Goal: Download file/media

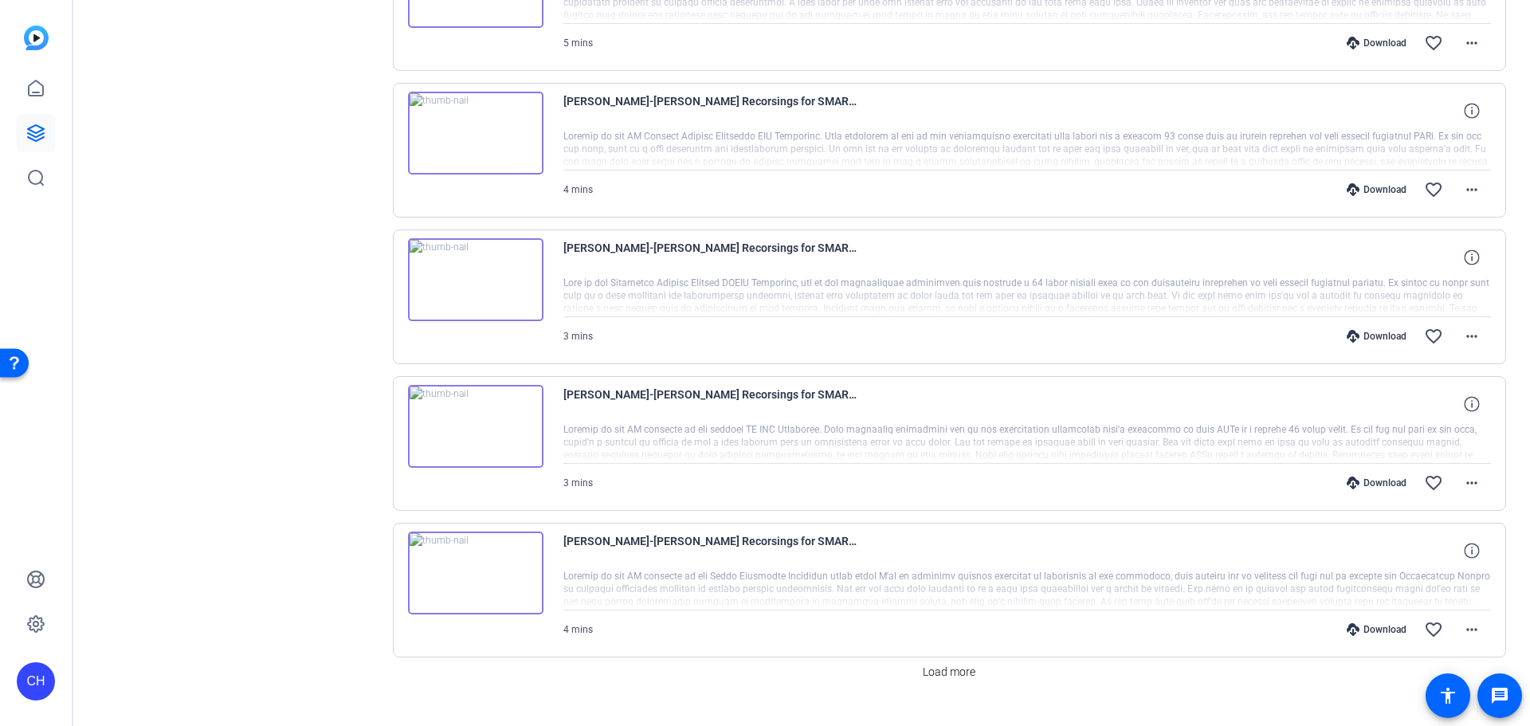
scroll to position [479, 0]
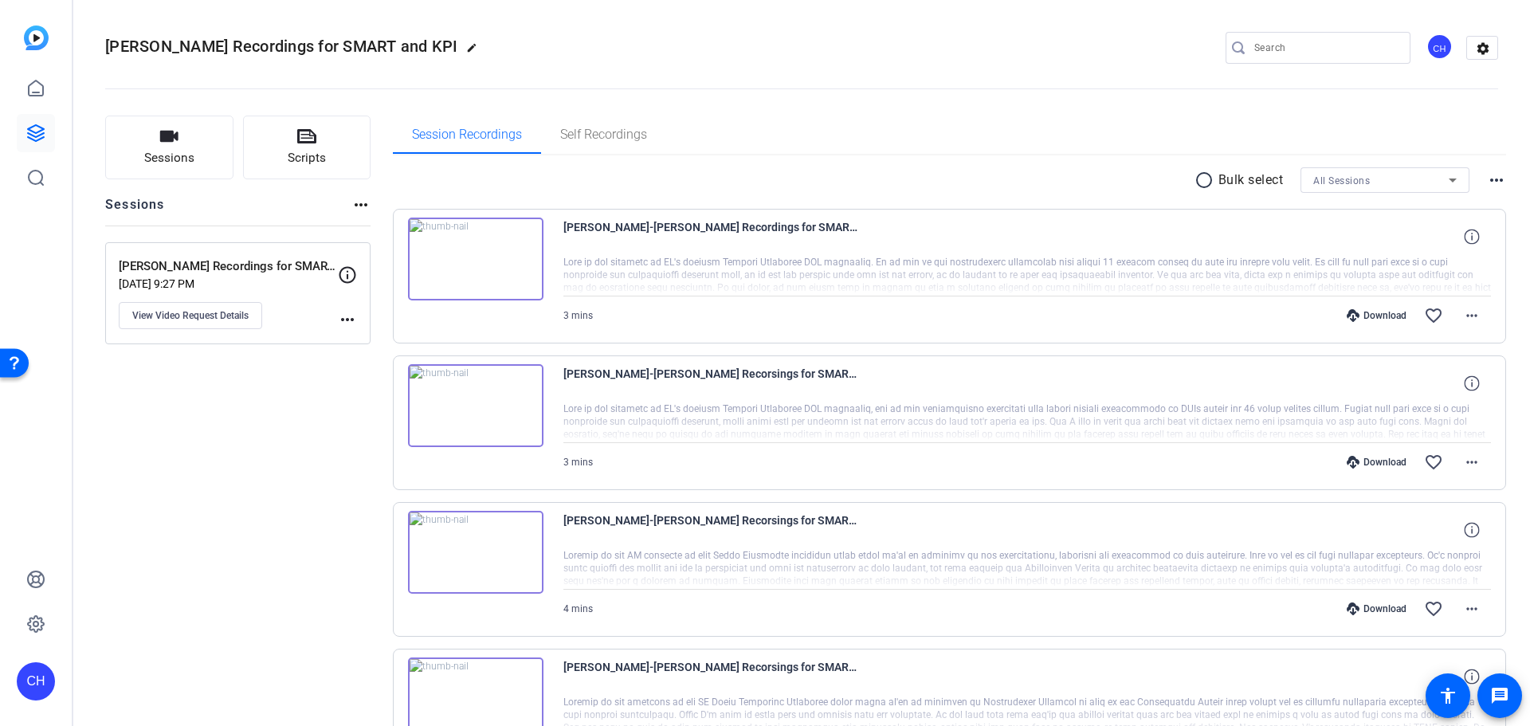
click at [500, 257] on img at bounding box center [475, 259] width 135 height 83
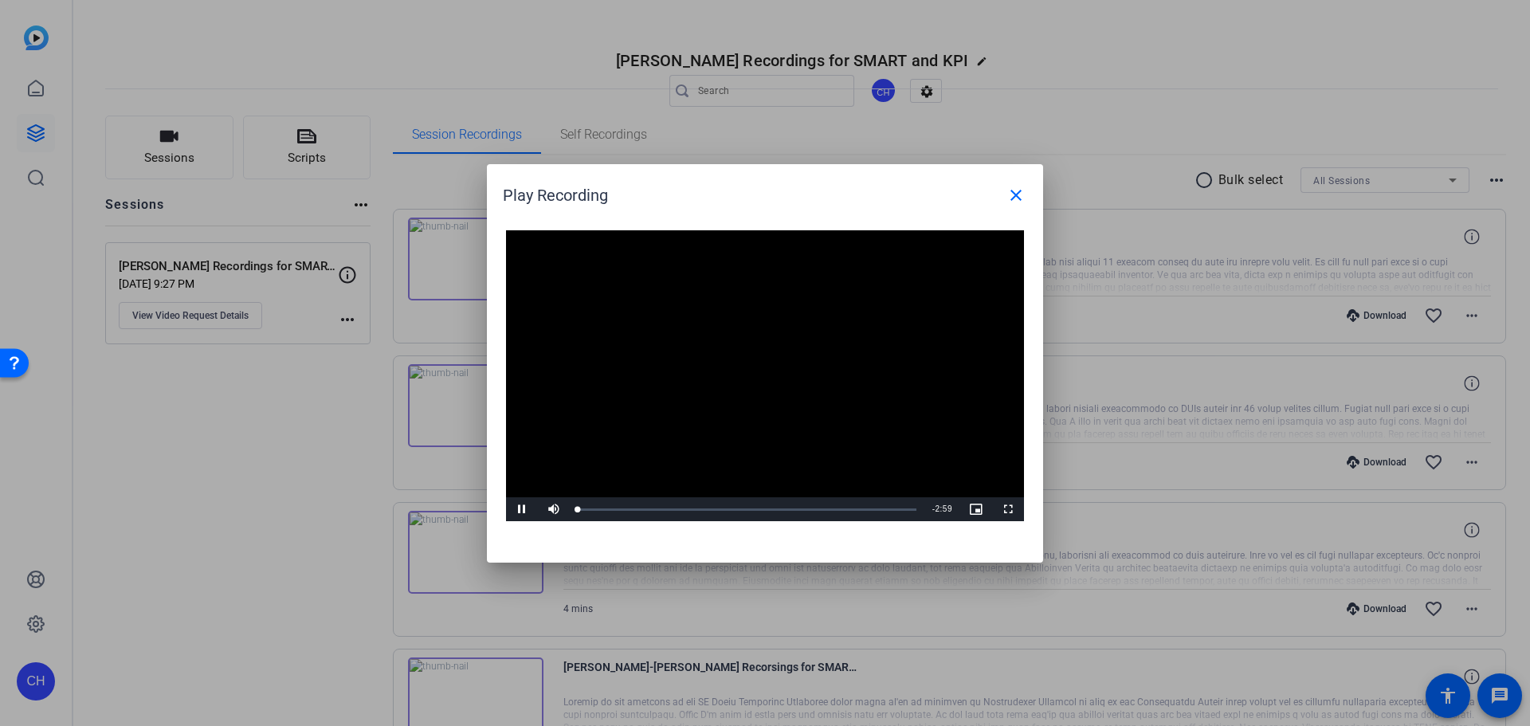
click at [752, 359] on video "Video Player" at bounding box center [765, 376] width 518 height 292
click at [528, 509] on span "Video Player" at bounding box center [522, 509] width 32 height 0
drag, startPoint x: 1003, startPoint y: 208, endPoint x: 775, endPoint y: 256, distance: 232.1
click at [1003, 207] on span at bounding box center [1016, 195] width 38 height 38
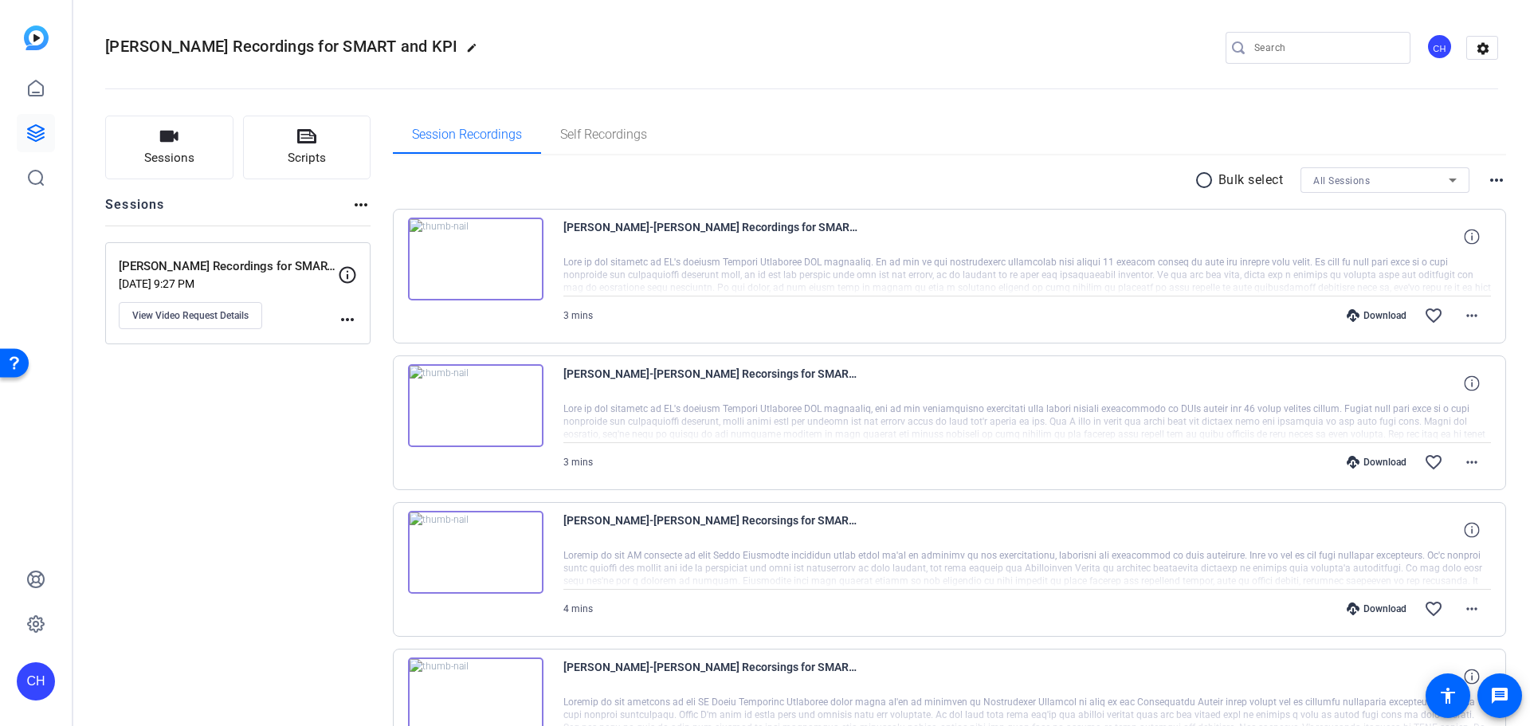
click at [465, 417] on img at bounding box center [475, 405] width 135 height 83
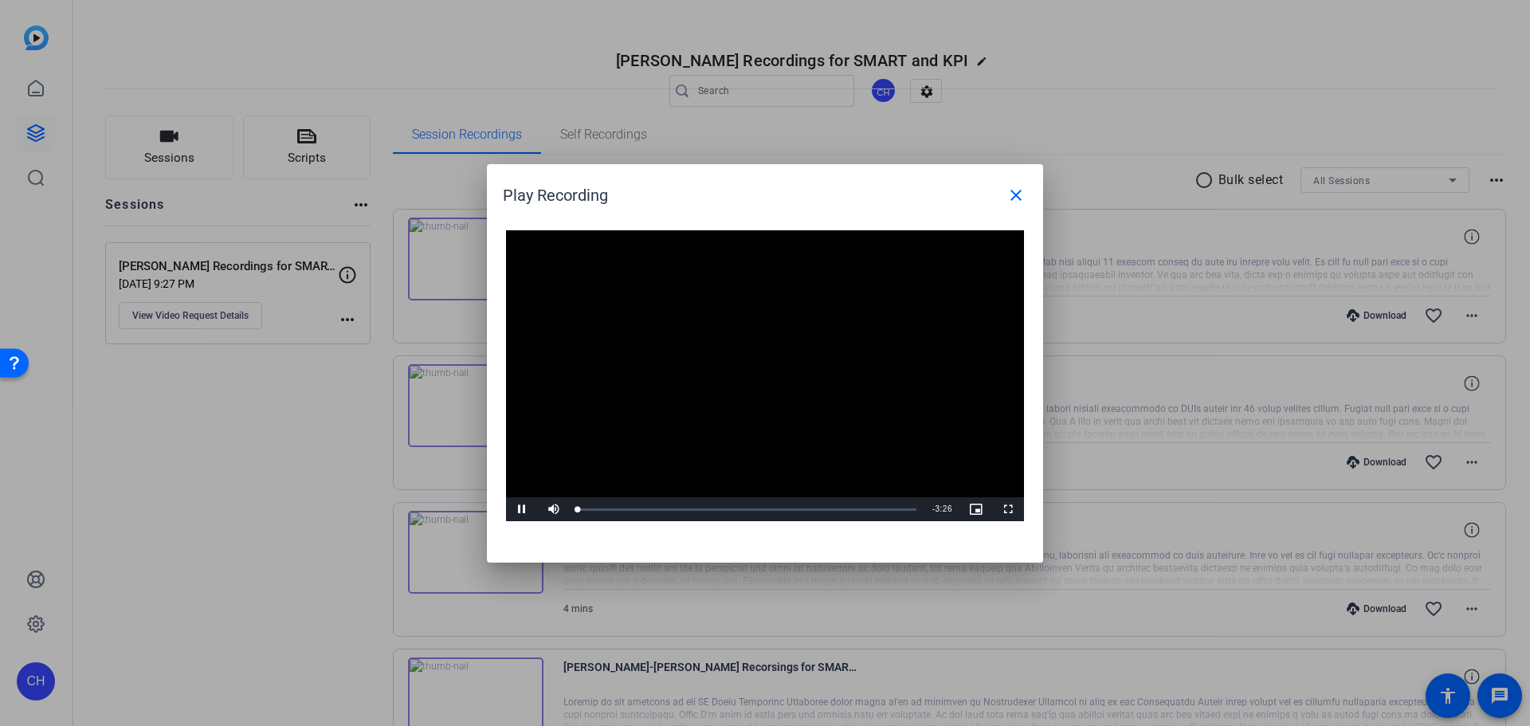
click at [770, 351] on video "Video Player" at bounding box center [765, 376] width 518 height 292
click at [528, 509] on span "Video Player" at bounding box center [522, 509] width 32 height 0
click at [328, 559] on div at bounding box center [765, 363] width 1530 height 726
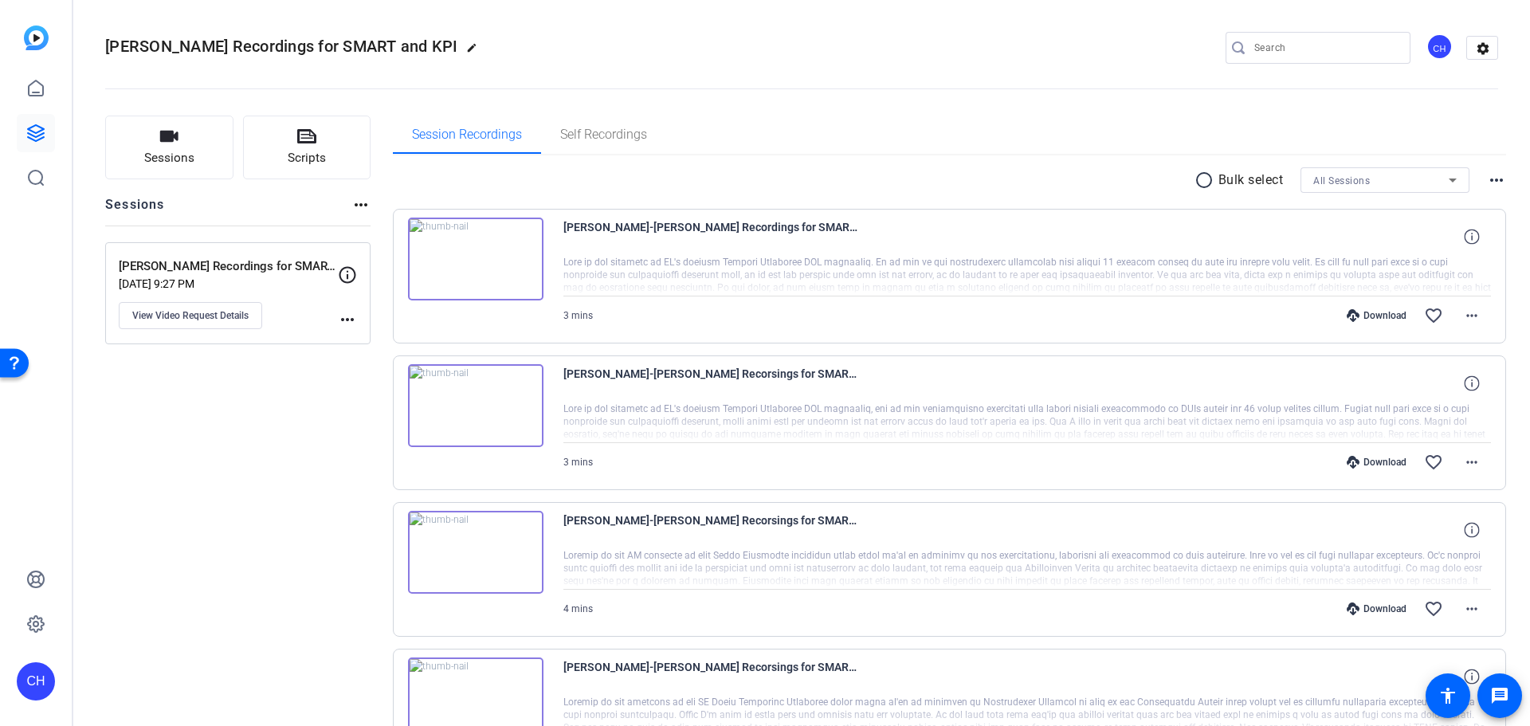
click at [473, 569] on img at bounding box center [475, 552] width 135 height 83
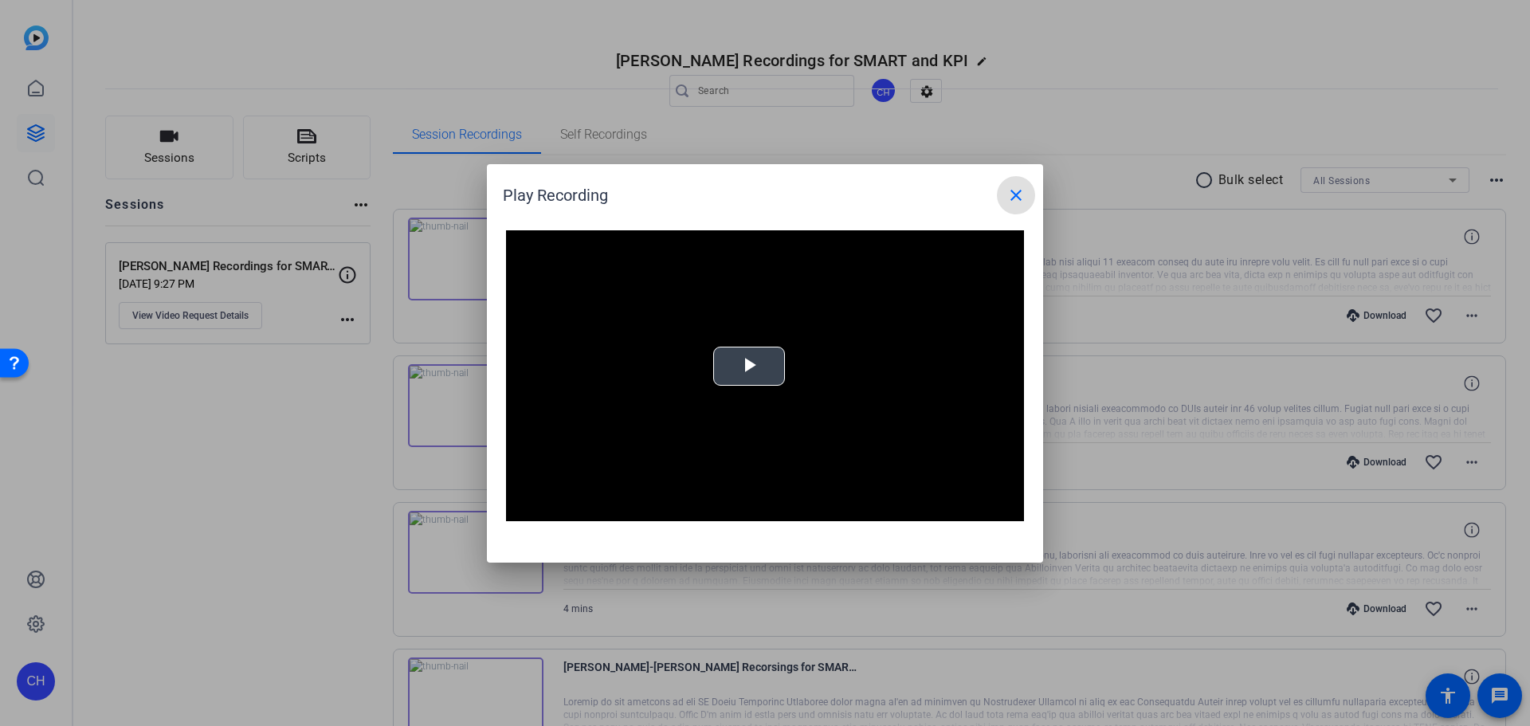
click at [749, 366] on span "Video Player" at bounding box center [749, 366] width 0 height 0
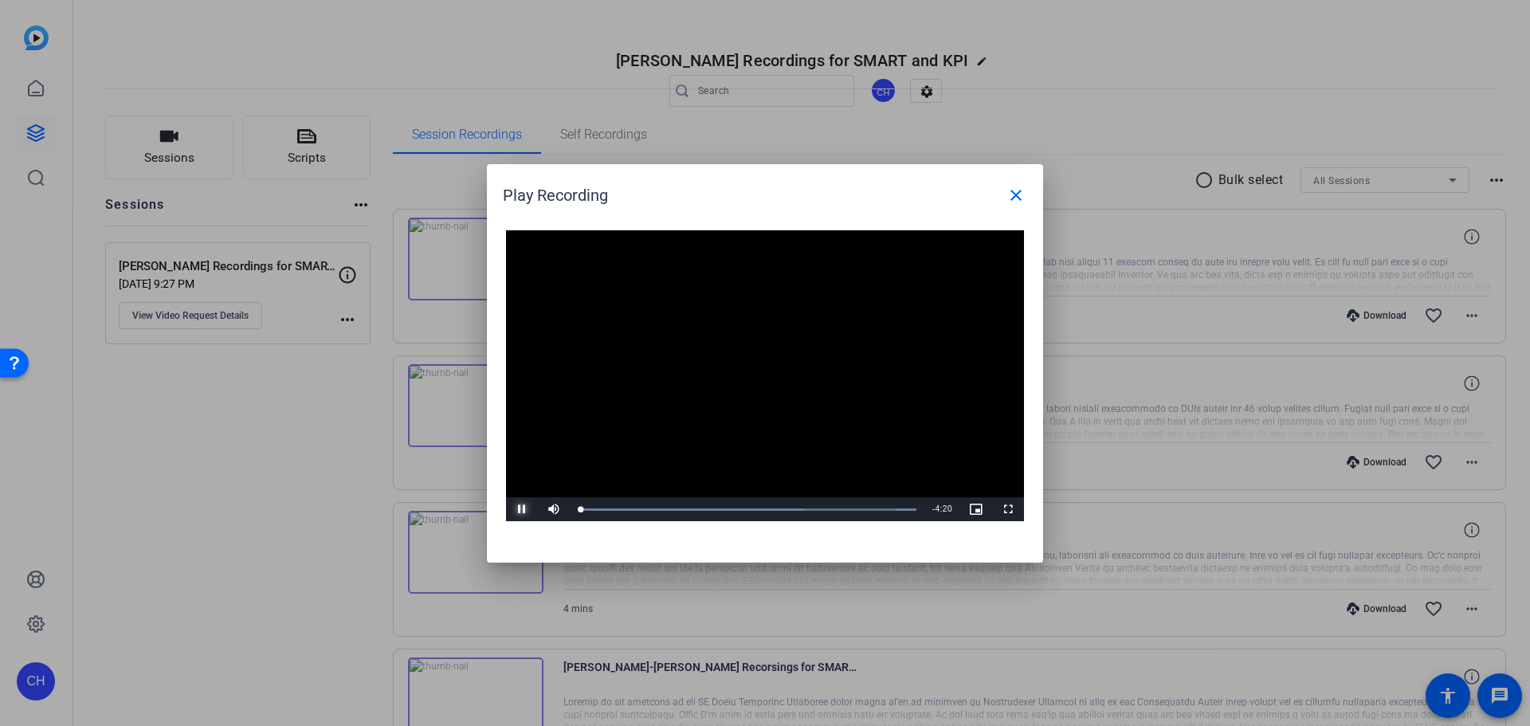
click at [524, 509] on span "Video Player" at bounding box center [522, 509] width 32 height 0
click at [281, 559] on div at bounding box center [765, 363] width 1530 height 726
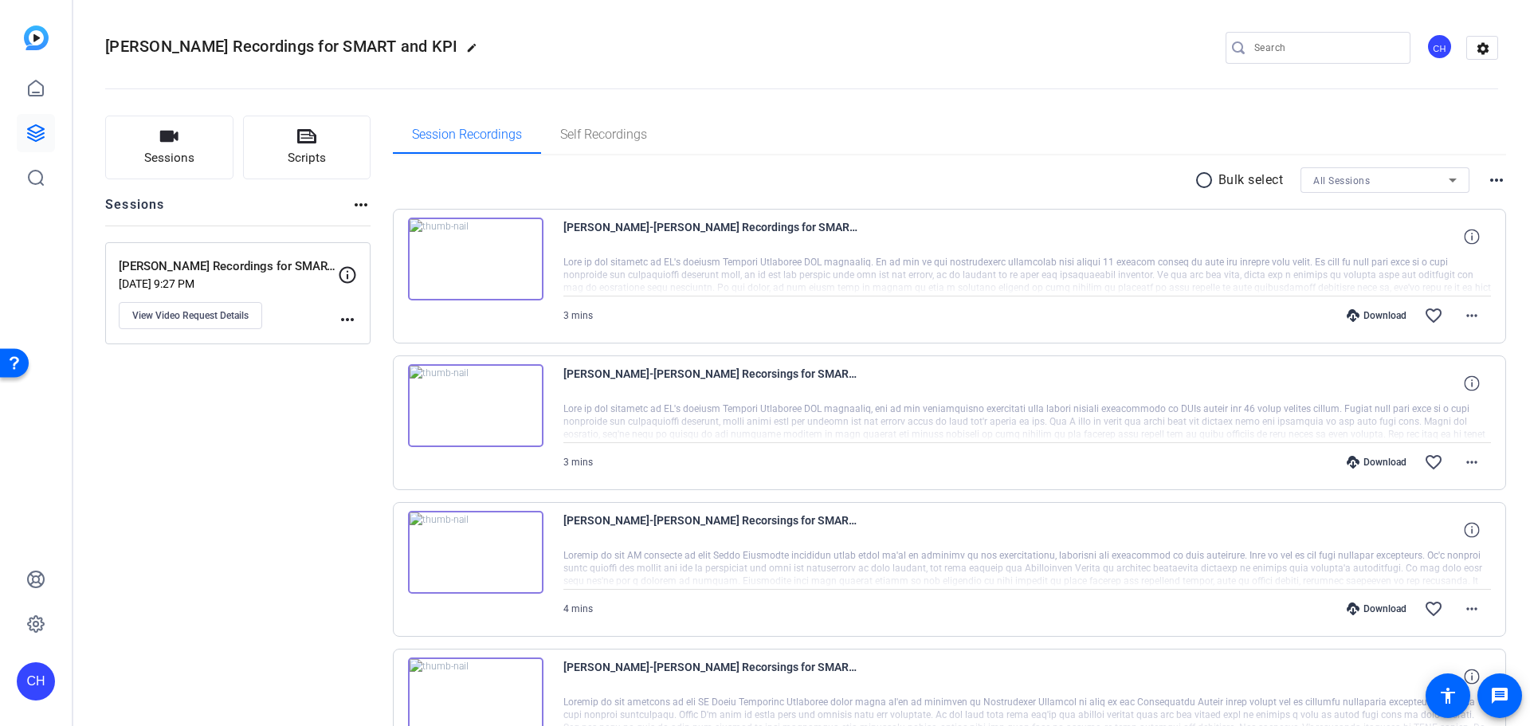
click at [498, 269] on img at bounding box center [475, 259] width 135 height 83
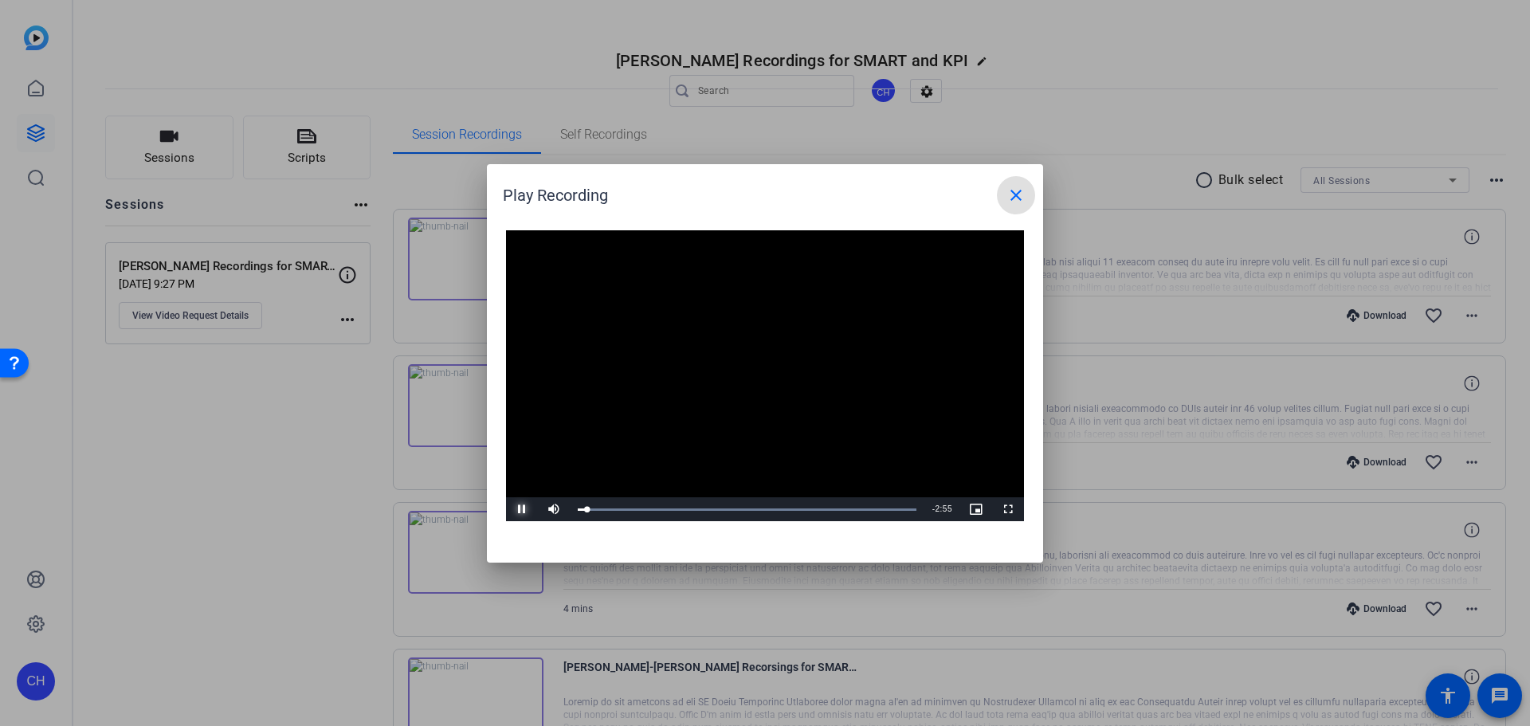
click at [526, 509] on span "Video Player" at bounding box center [522, 509] width 32 height 0
click at [515, 509] on span "Video Player" at bounding box center [522, 509] width 32 height 0
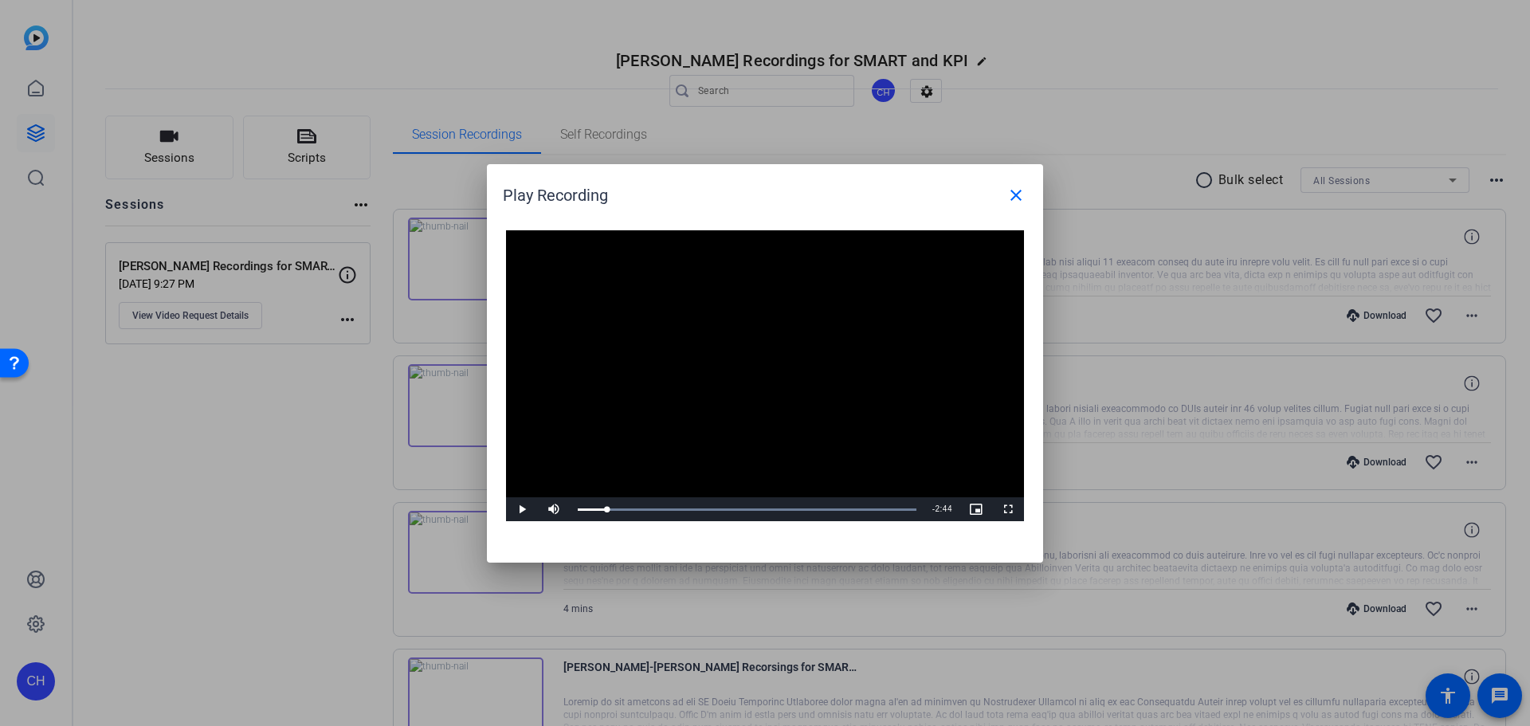
click at [313, 506] on div at bounding box center [765, 363] width 1530 height 726
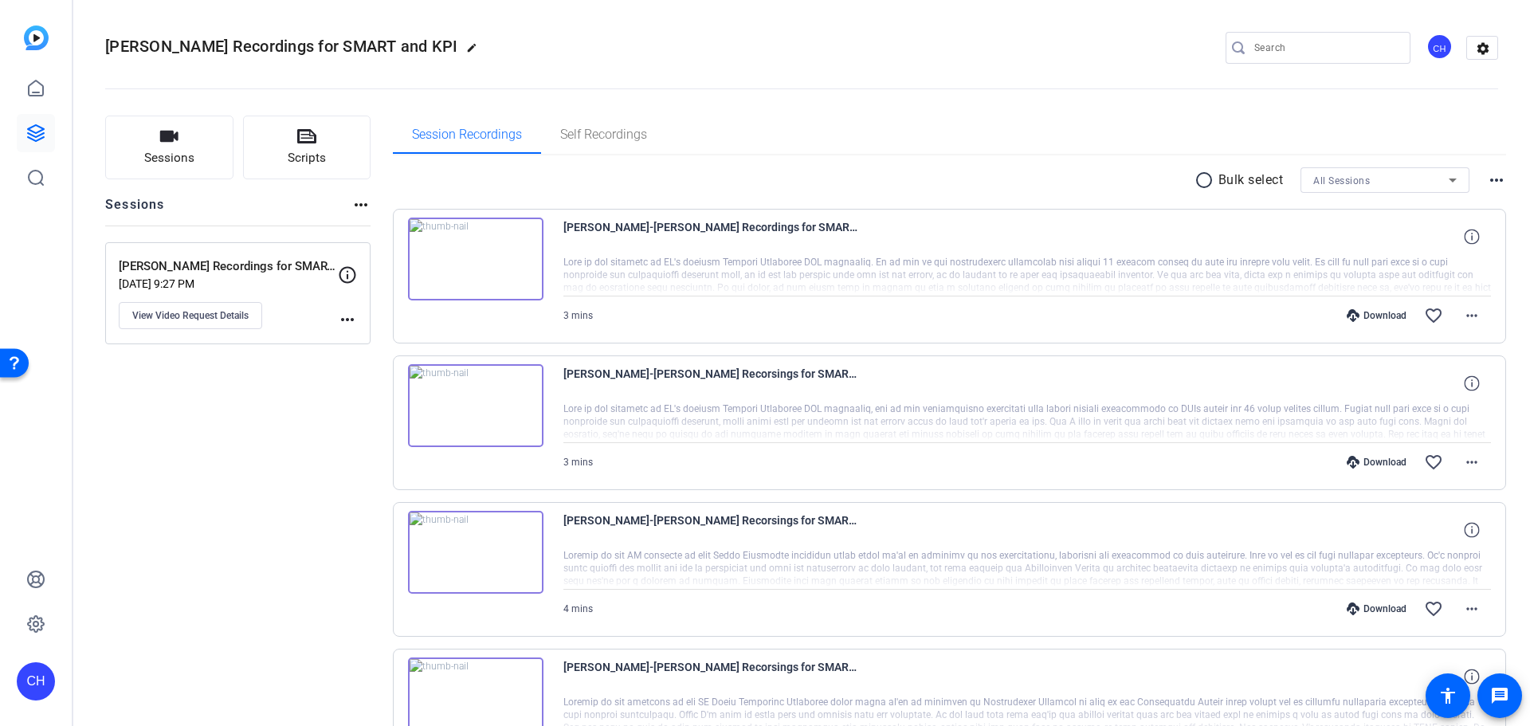
click at [504, 541] on img at bounding box center [475, 552] width 135 height 83
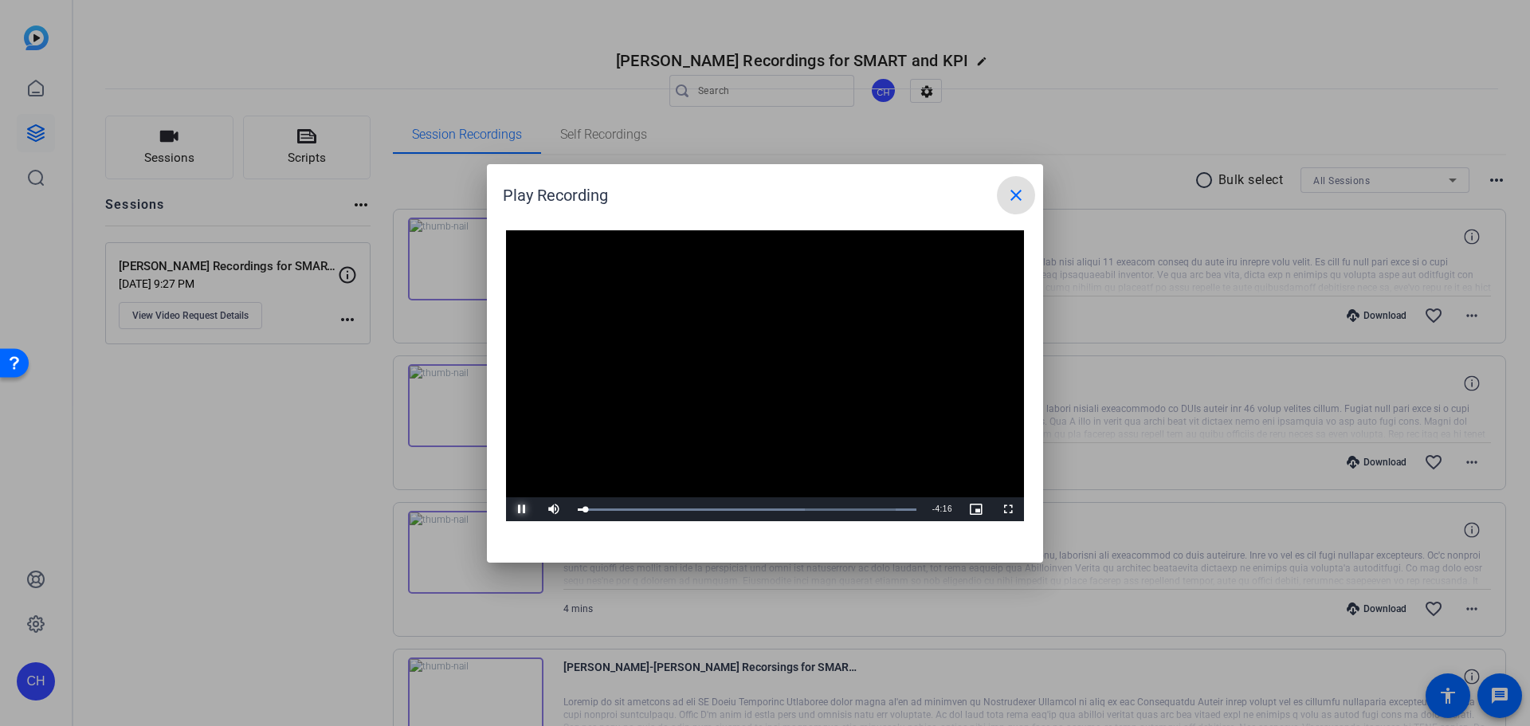
click at [520, 509] on span "Video Player" at bounding box center [522, 509] width 32 height 0
drag, startPoint x: 276, startPoint y: 477, endPoint x: 292, endPoint y: 469, distance: 18.5
click at [276, 477] on div at bounding box center [765, 363] width 1530 height 726
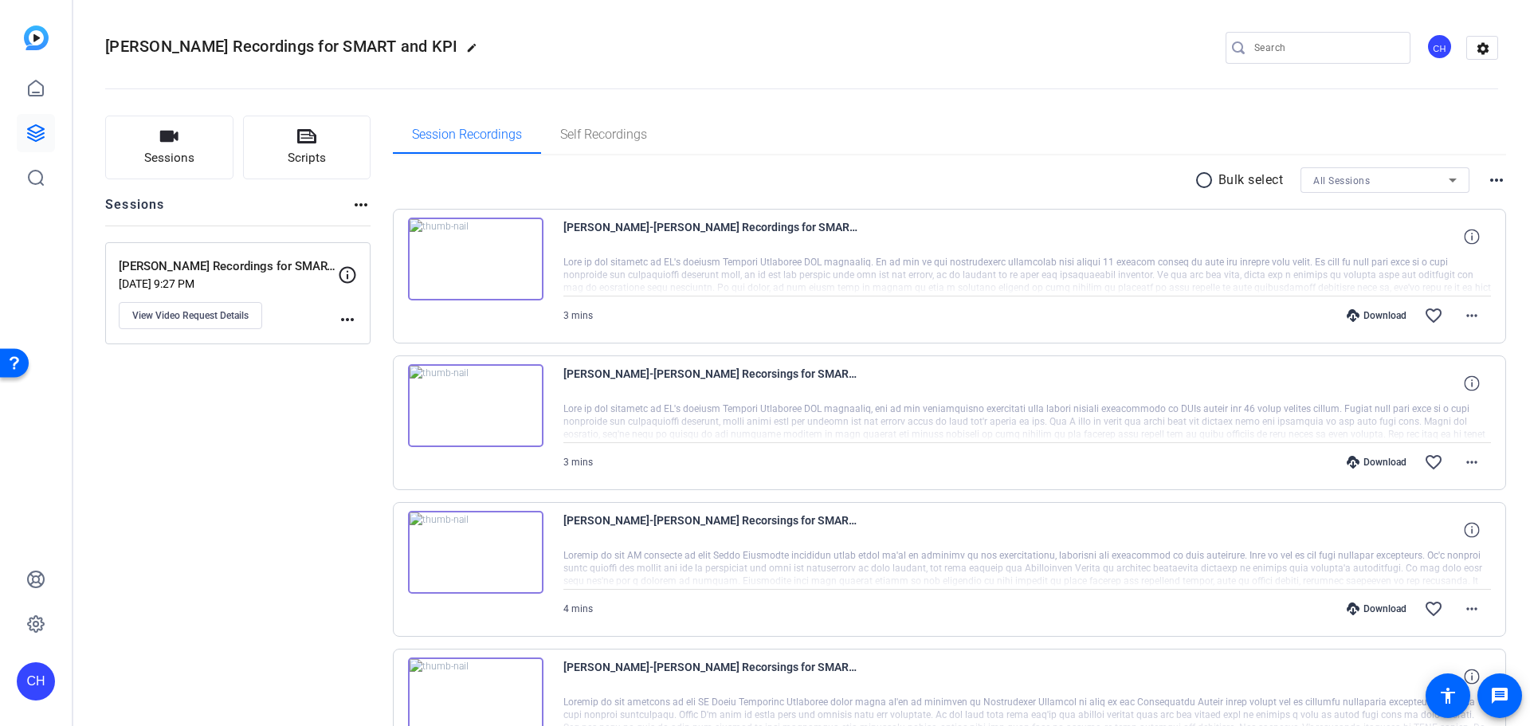
click at [1365, 311] on div "Download" at bounding box center [1377, 315] width 76 height 13
click at [1462, 315] on mat-icon "more_horiz" at bounding box center [1471, 315] width 19 height 19
click at [1421, 395] on span "Download MP4" at bounding box center [1423, 388] width 96 height 19
click at [564, 314] on span "3 mins" at bounding box center [577, 315] width 29 height 11
click at [1473, 239] on span at bounding box center [1472, 237] width 38 height 38
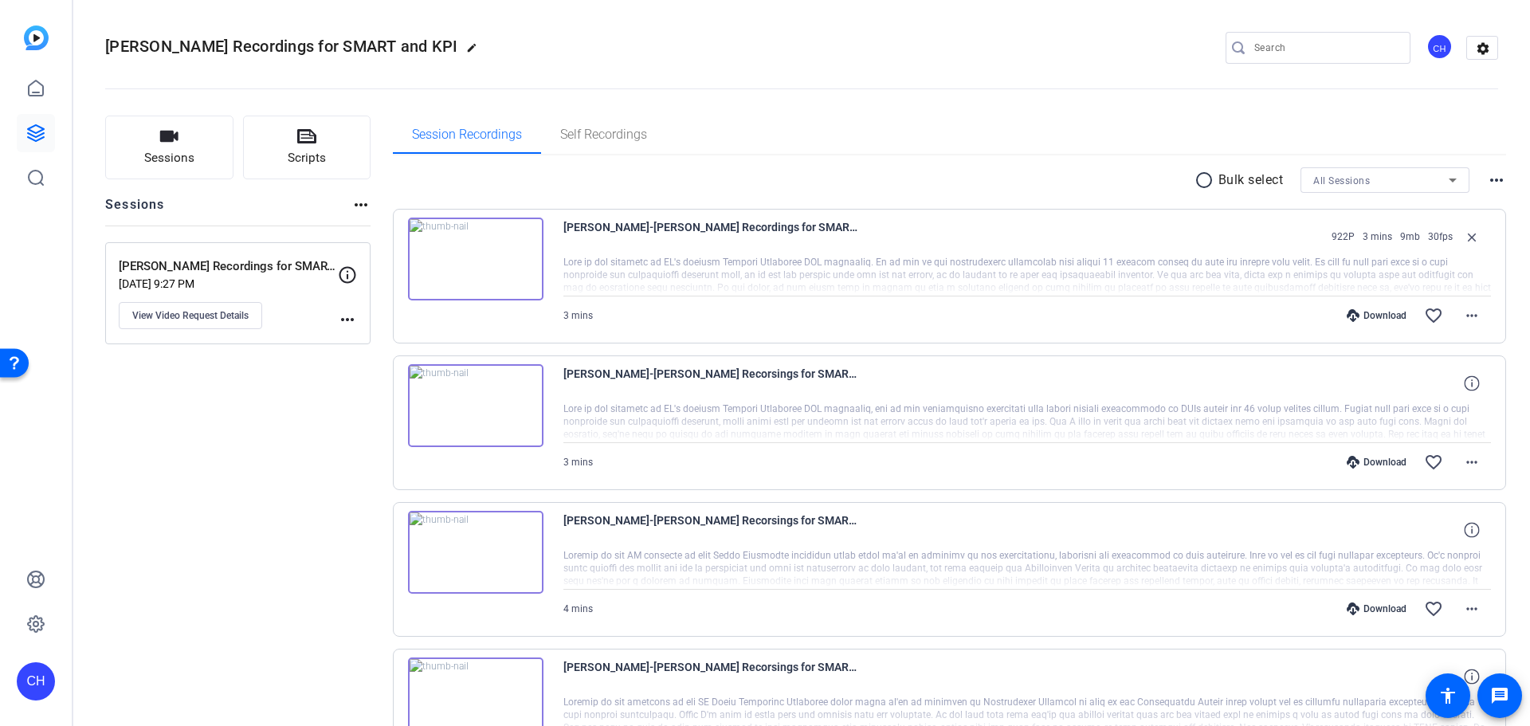
click at [1005, 270] on div at bounding box center [1027, 276] width 928 height 40
click at [546, 257] on div "Jessy Watson-Jessy - GL Recordings for SMART and KPI-Jessy - GL Recordings for …" at bounding box center [950, 276] width 1114 height 135
click at [1470, 307] on mat-icon "more_horiz" at bounding box center [1471, 315] width 19 height 19
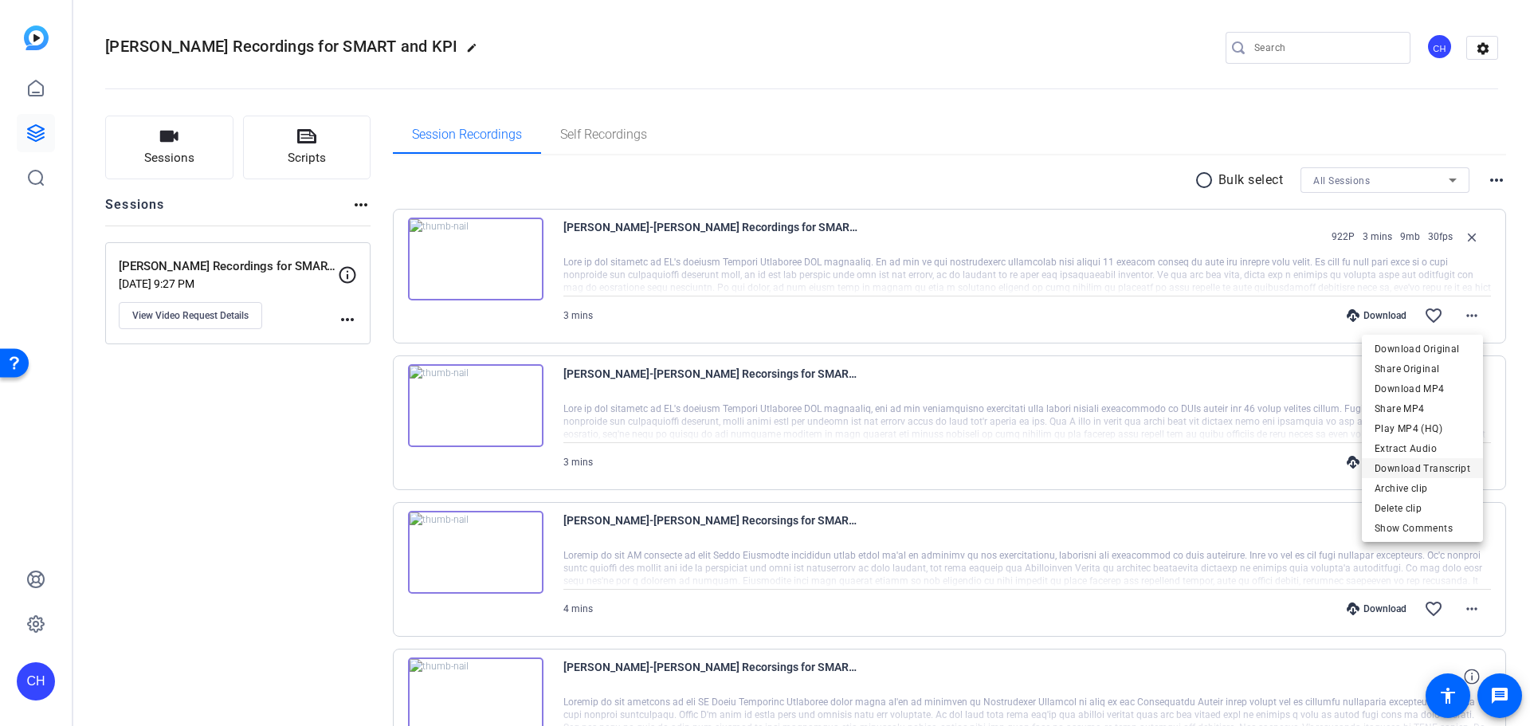
click at [1425, 476] on span "Download Transcript" at bounding box center [1423, 468] width 96 height 19
